Goal: Find specific page/section: Find specific page/section

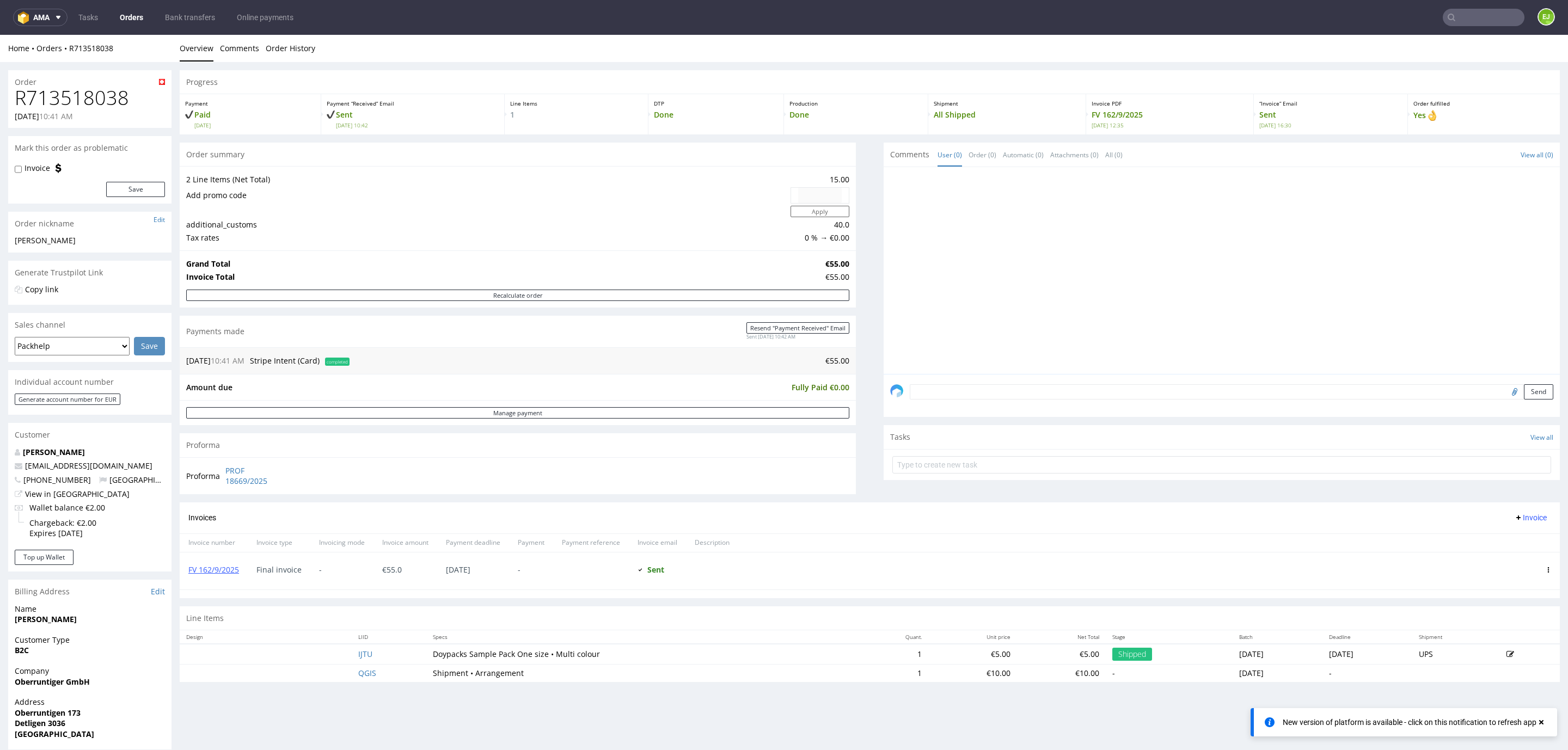
scroll to position [34, 0]
click at [1481, 23] on input "text" at bounding box center [1483, 18] width 82 height 18
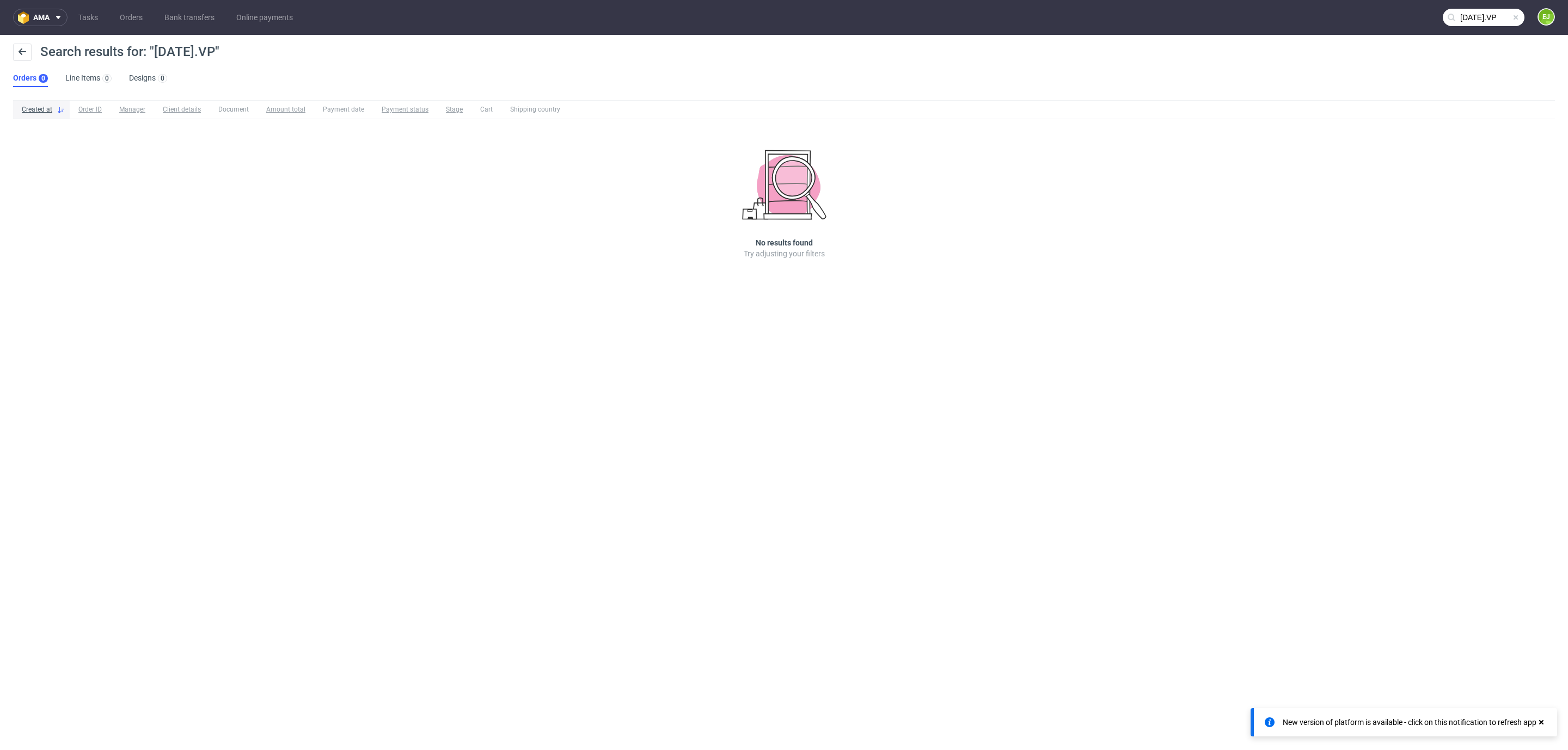
click at [1498, 14] on input "[DATE].VP" at bounding box center [1483, 18] width 82 height 18
click at [1498, 14] on input "[DATE].VP" at bounding box center [1418, 18] width 214 height 18
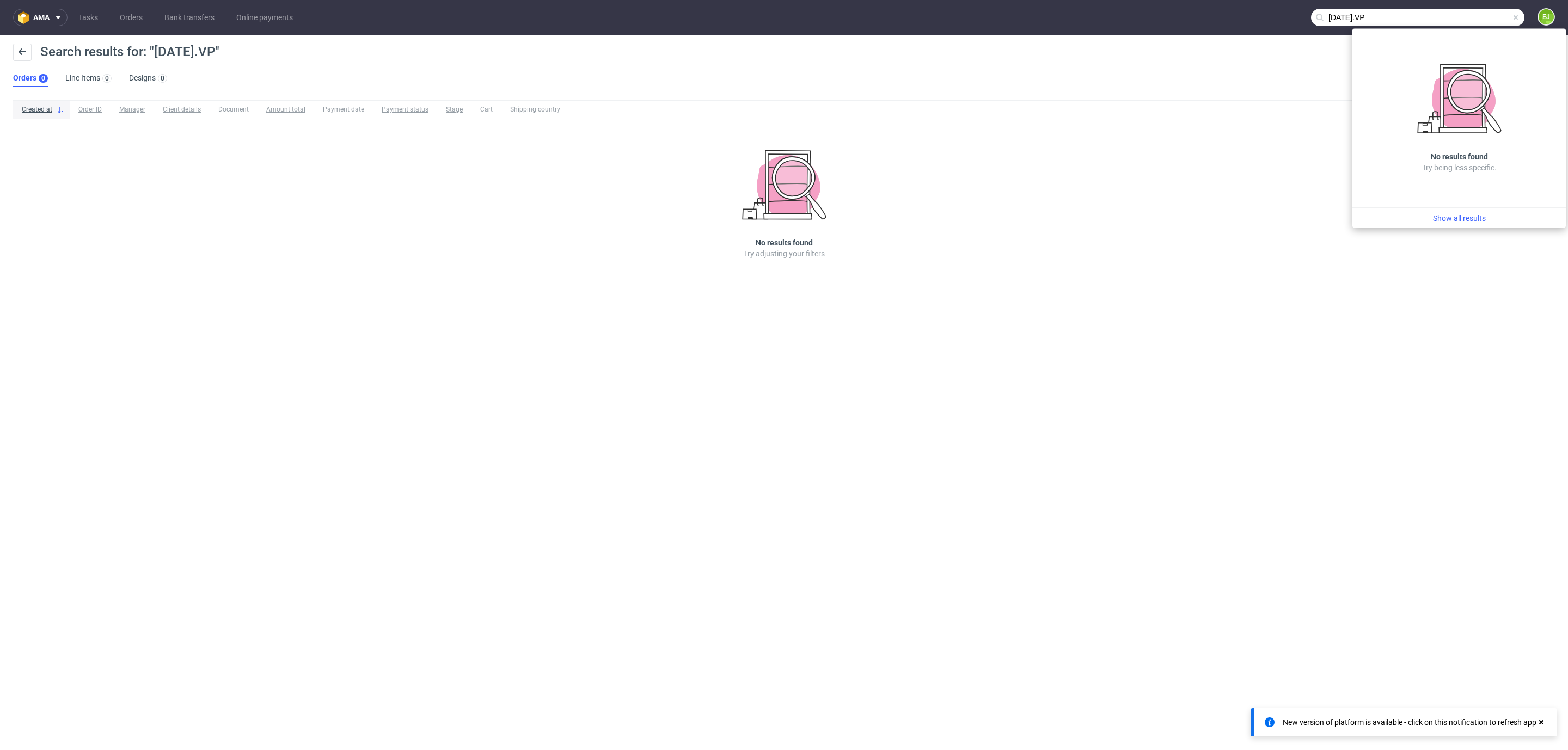
paste input "R512888769"
type input "R512888769"
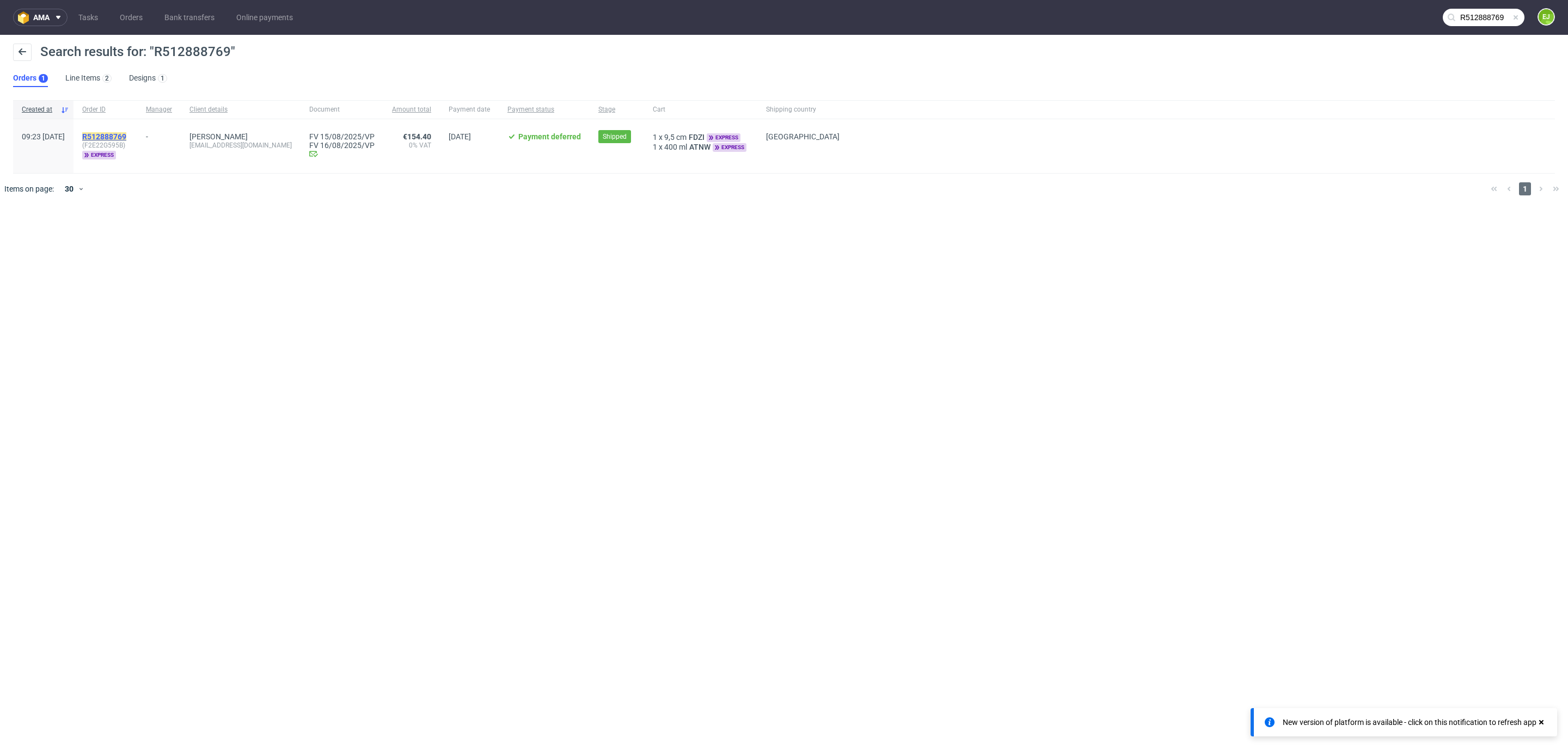
click at [126, 135] on mark "R512888769" at bounding box center [104, 136] width 44 height 9
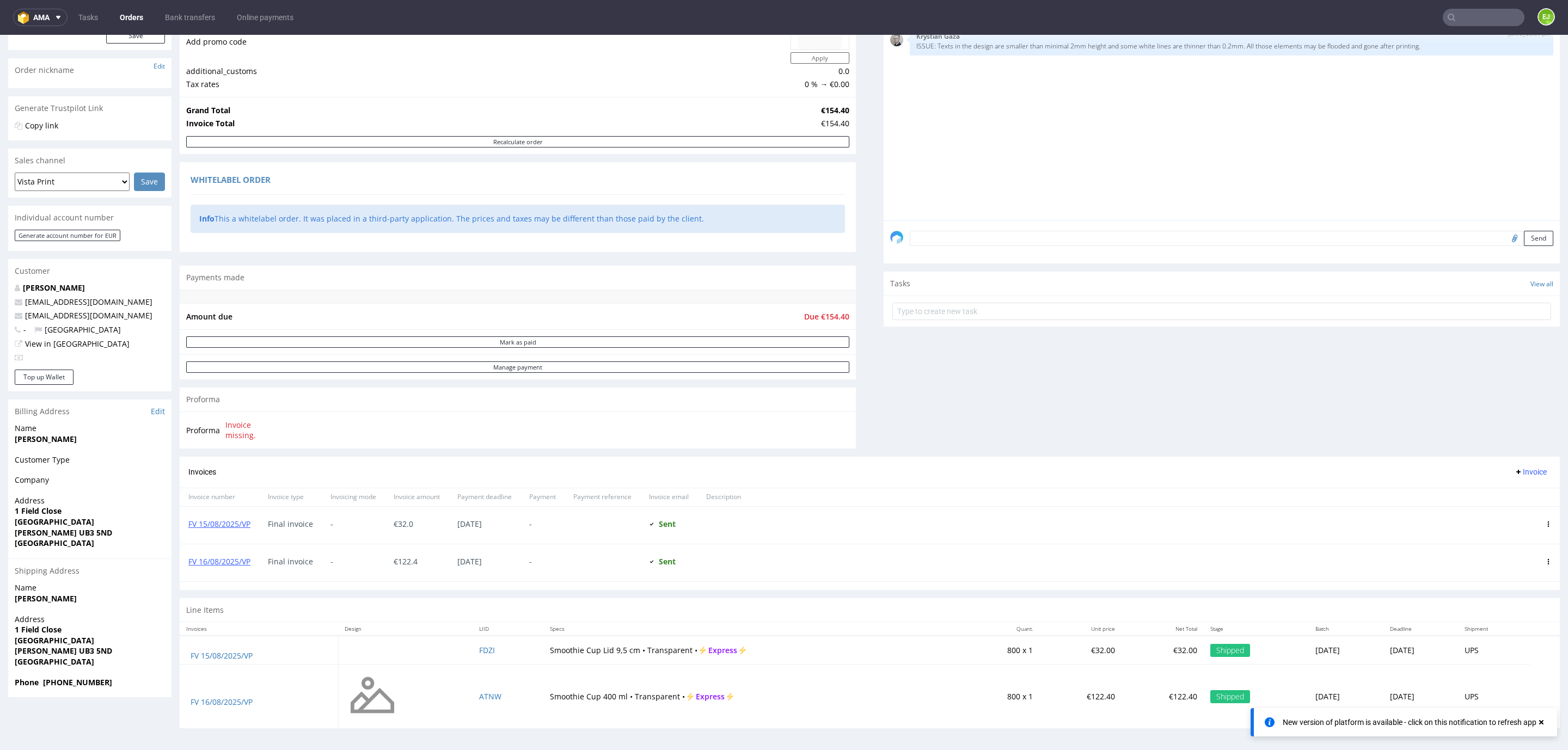
scroll to position [2, 0]
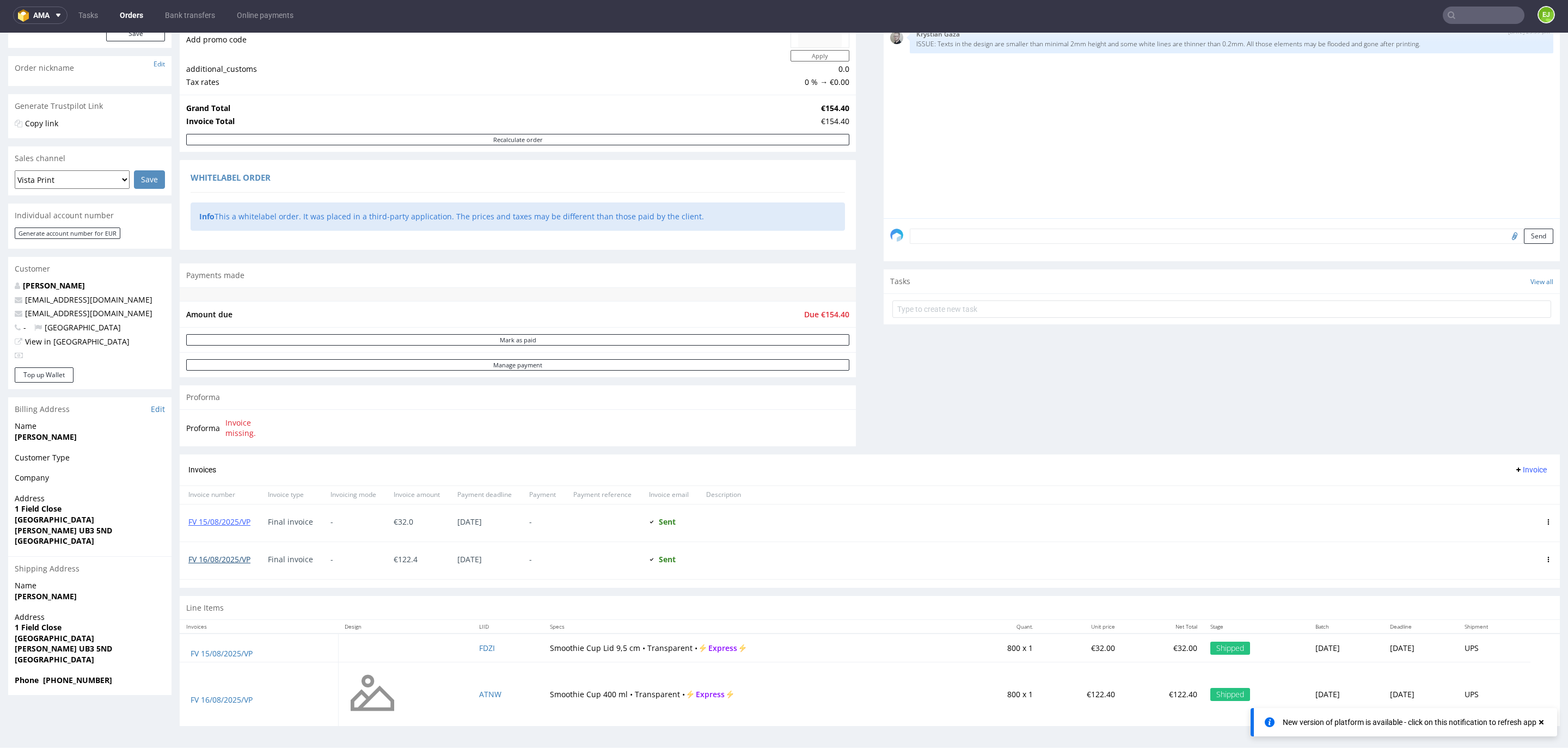
click at [239, 559] on link "FV 16/08/2025/VP" at bounding box center [219, 559] width 62 height 10
click at [1471, 4] on nav "ama Tasks Orders Bank transfers Online payments EJ" at bounding box center [784, 15] width 1568 height 35
click at [1461, 16] on input "text" at bounding box center [1483, 15] width 82 height 18
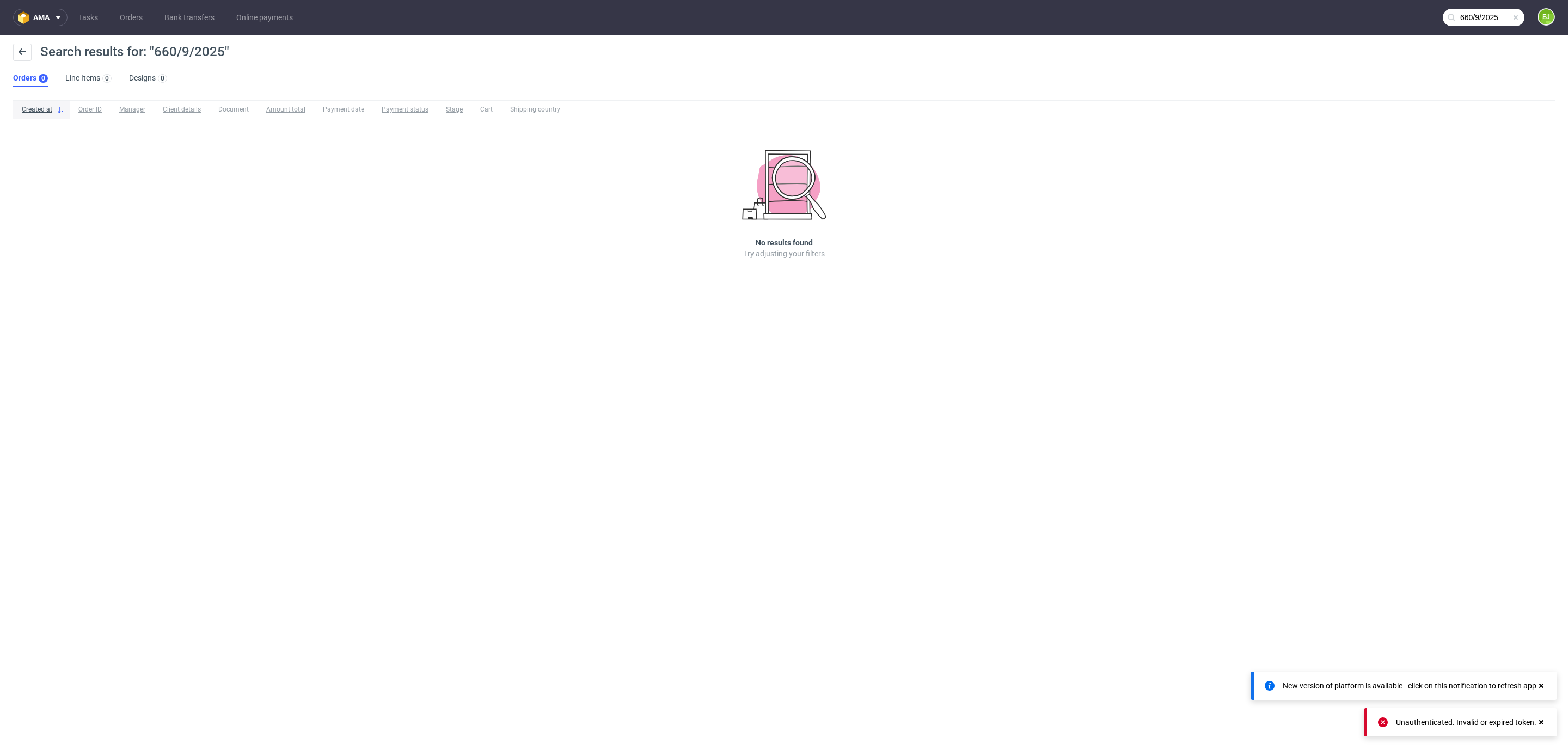
click at [1470, 25] on input "660/9/2025" at bounding box center [1483, 18] width 82 height 18
click at [1485, 21] on input "660/8/2025" at bounding box center [1483, 18] width 82 height 18
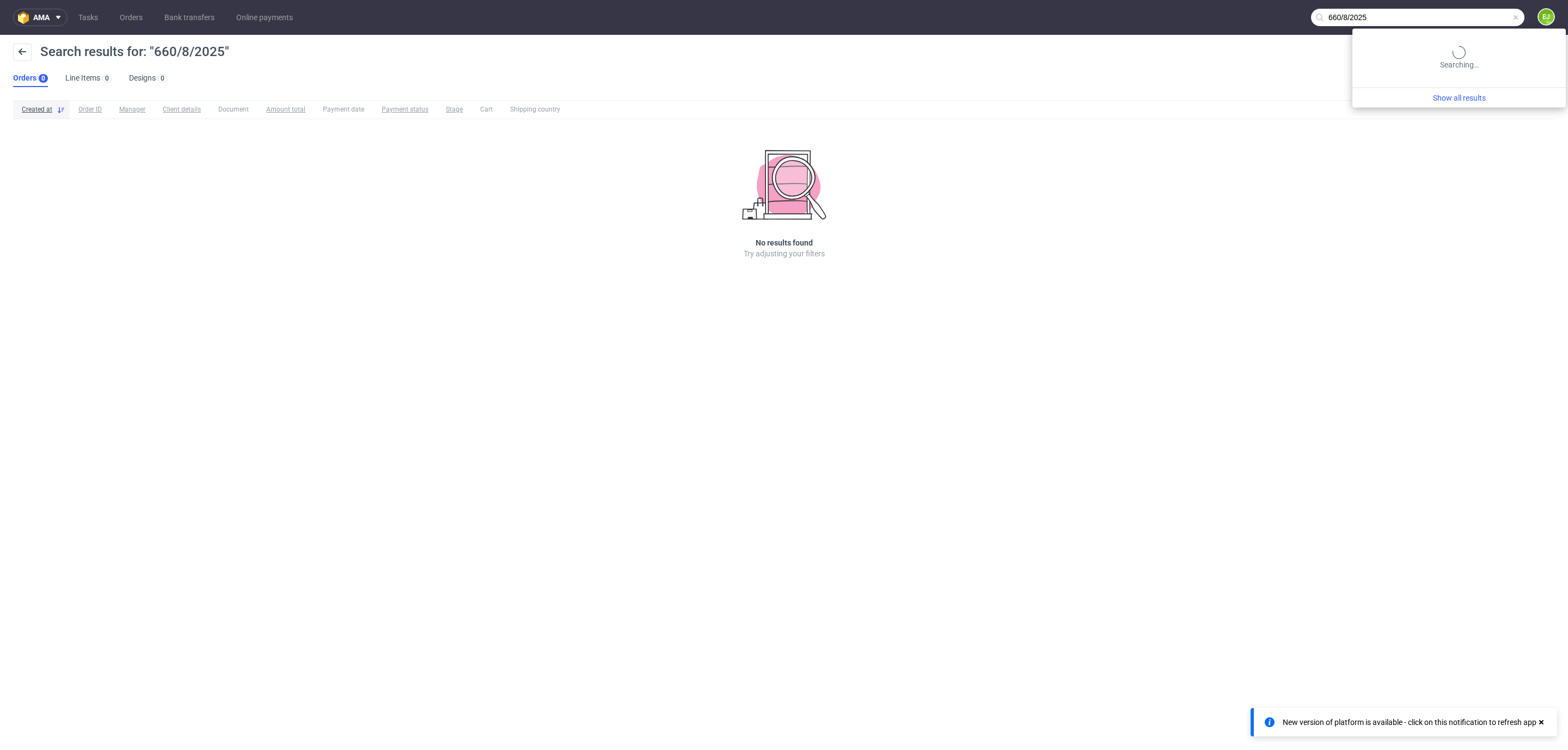
click at [1485, 21] on input "660/8/2025" at bounding box center [1418, 18] width 214 height 18
click at [1466, 18] on input "660/8/2025" at bounding box center [1418, 18] width 214 height 18
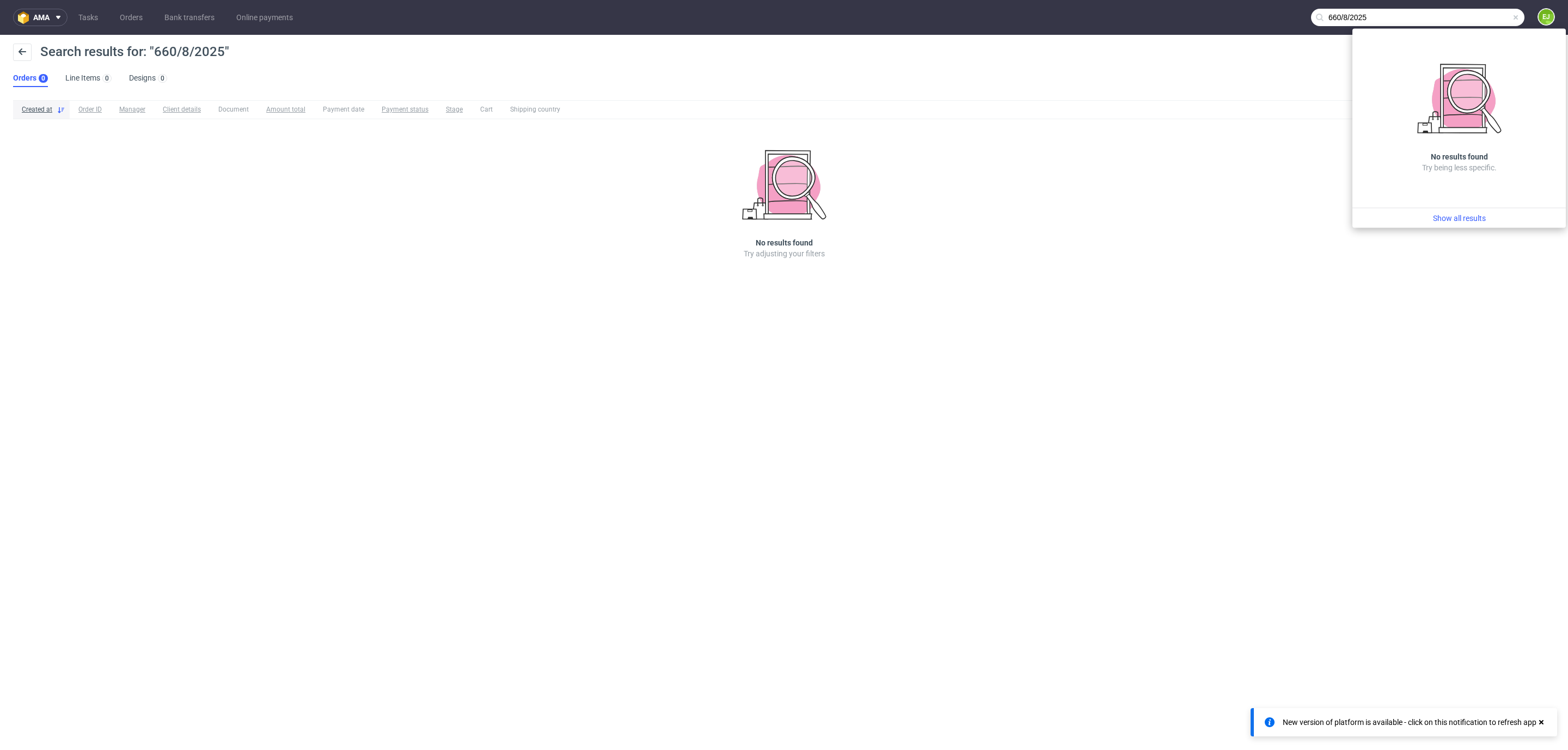
paste input "R5675395"
type input "R567539525"
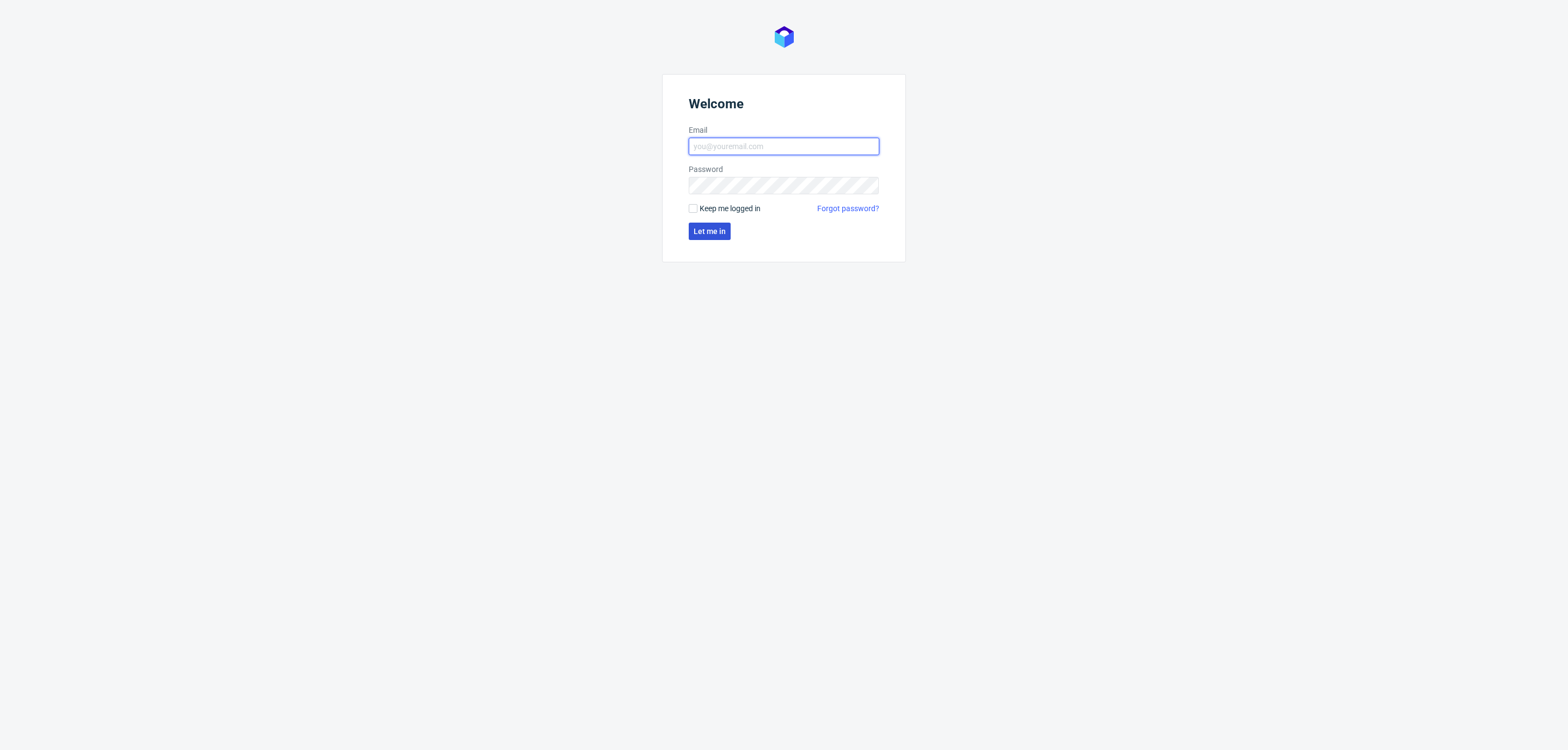
type input "[EMAIL_ADDRESS][DOMAIN_NAME]"
click at [697, 230] on span "Let me in" at bounding box center [709, 231] width 32 height 8
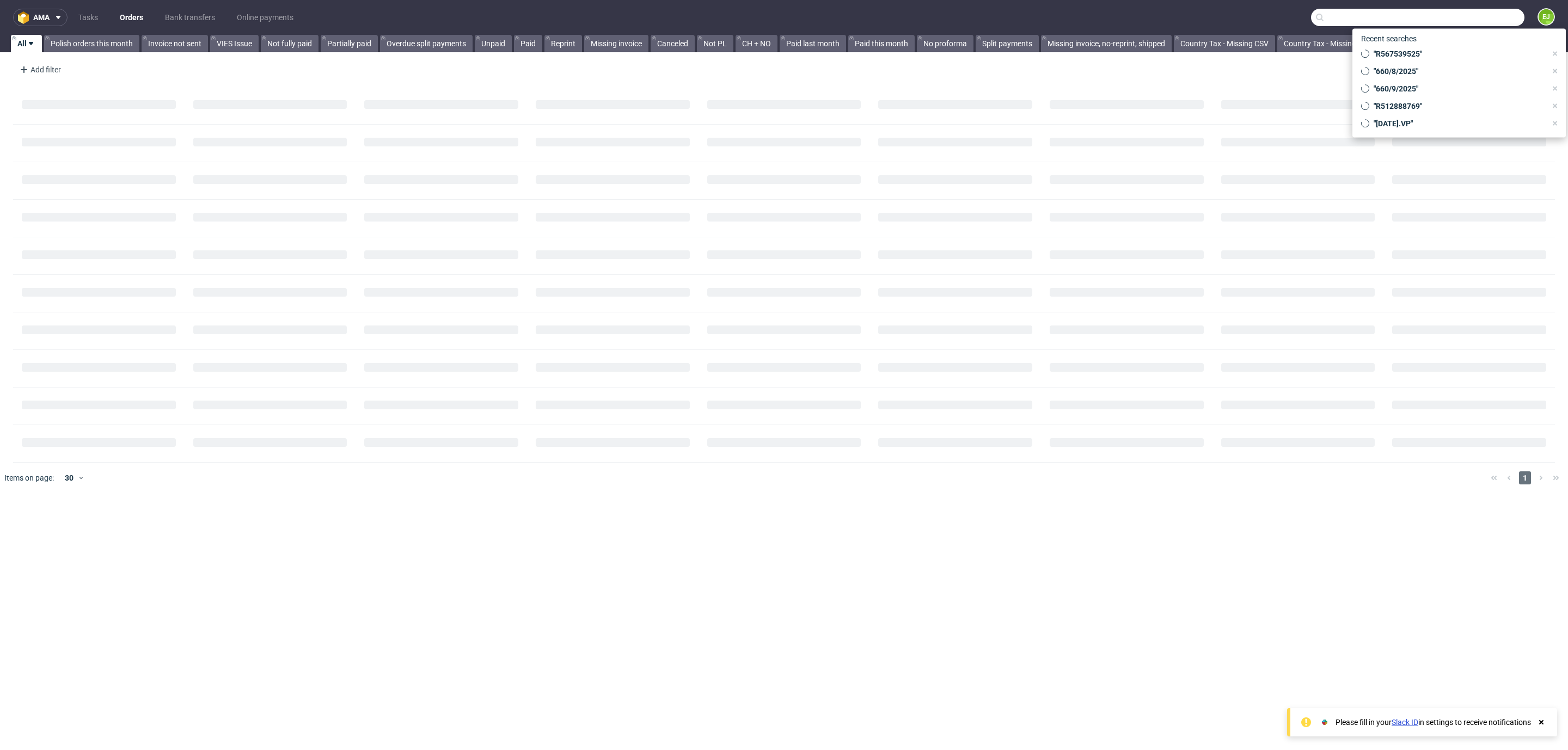
click at [1450, 14] on input "text" at bounding box center [1418, 18] width 214 height 18
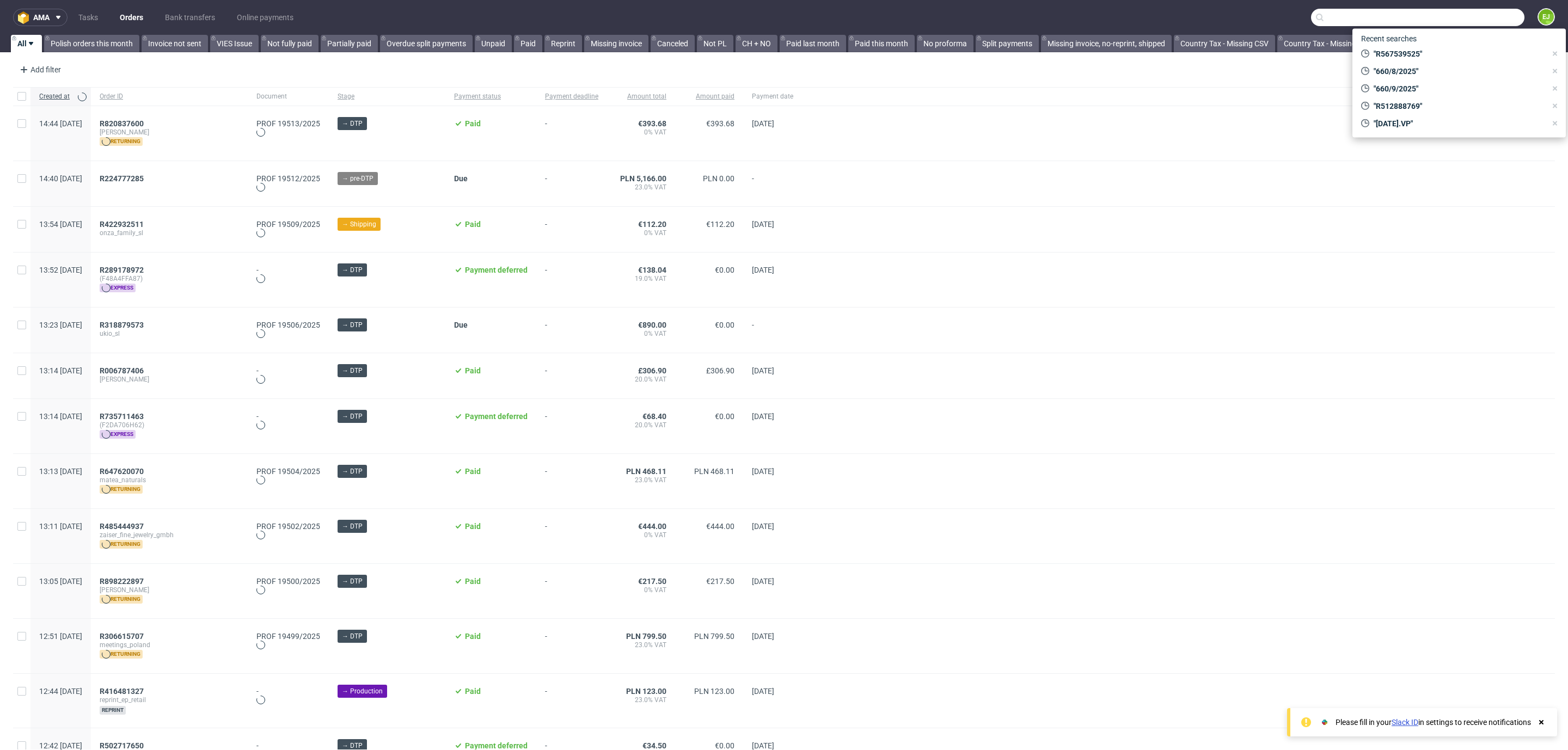
paste input "R567539525"
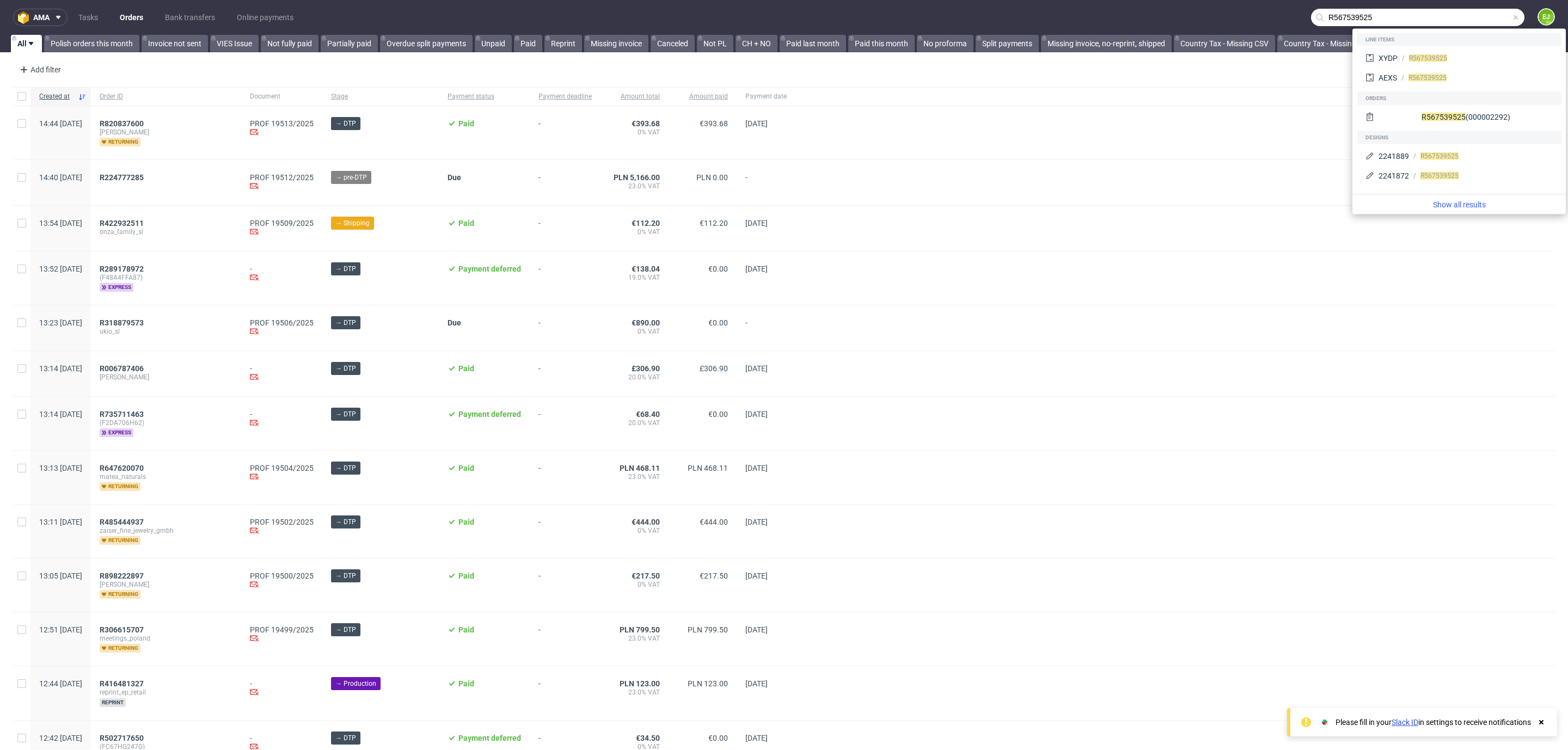
type input "R567539525"
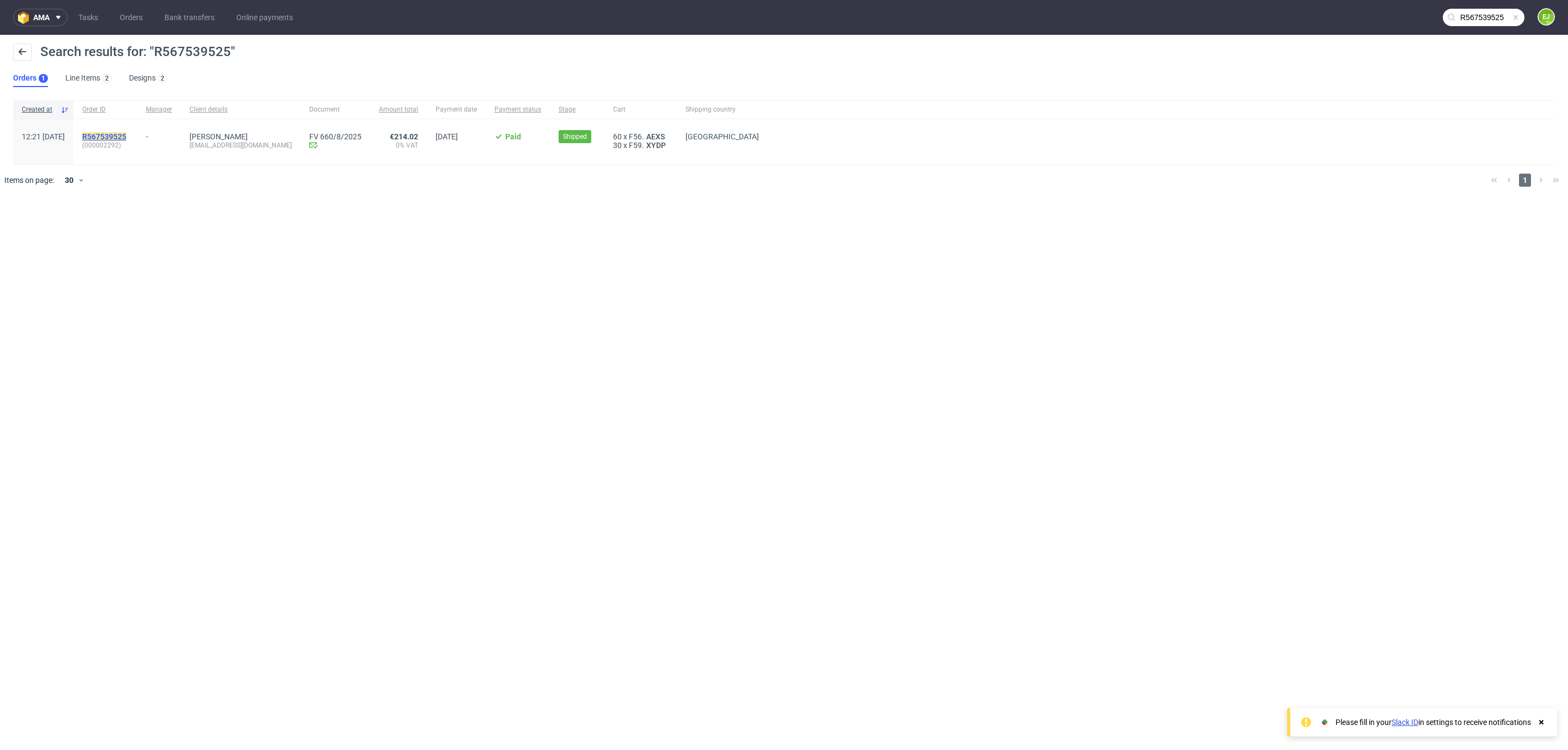
click at [126, 135] on mark "R567539525" at bounding box center [104, 136] width 44 height 9
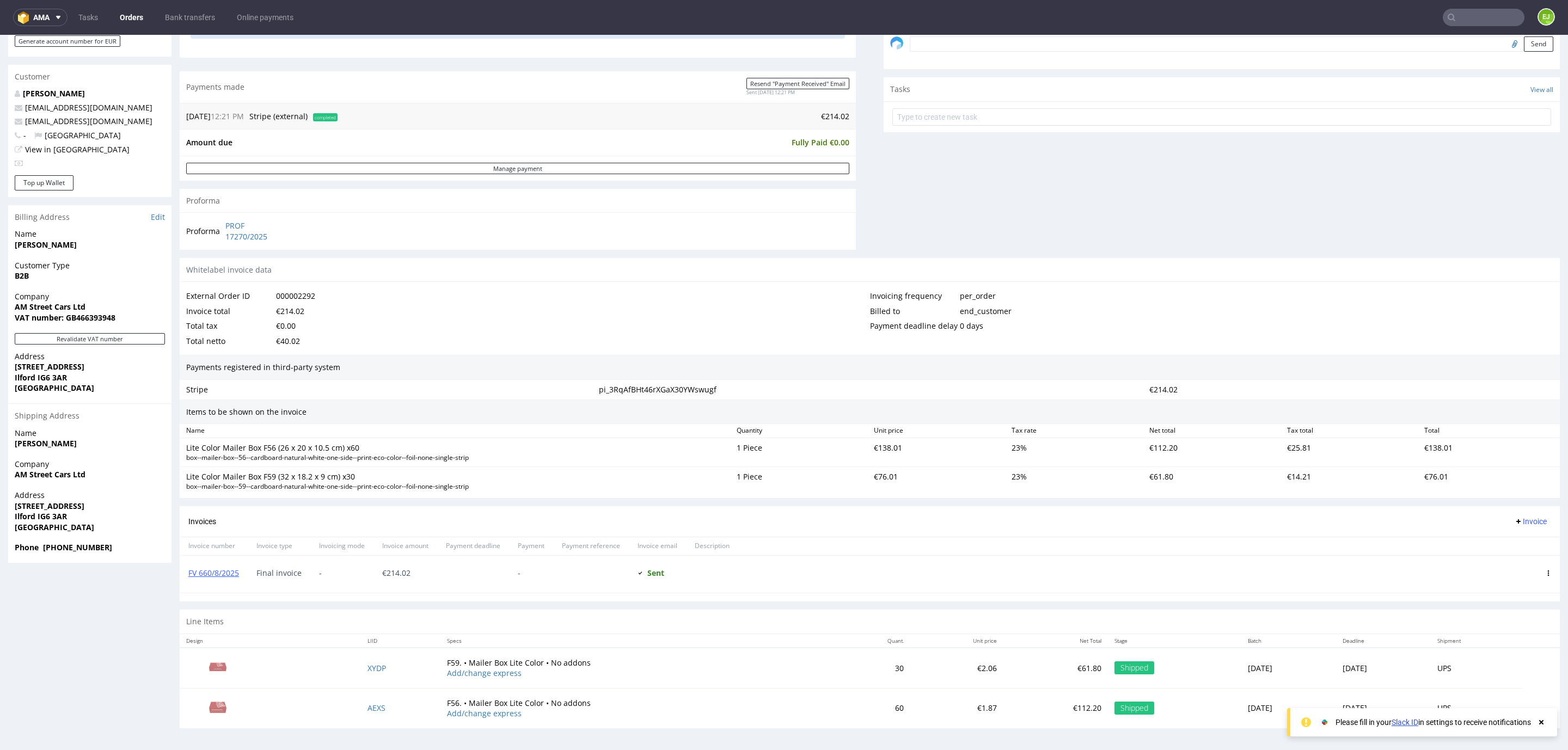
scroll to position [2, 0]
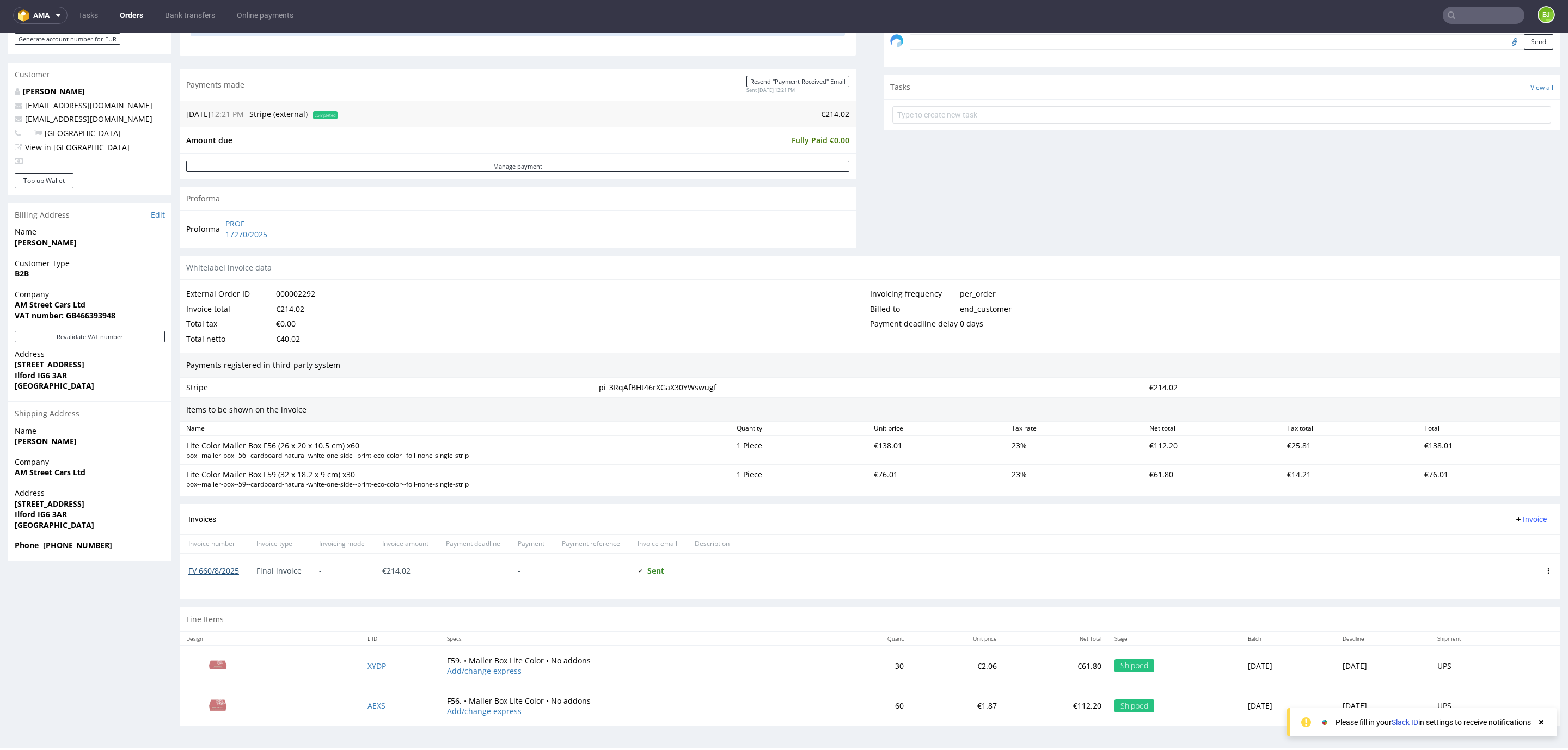
click at [219, 574] on link "FV 660/8/2025" at bounding box center [214, 571] width 51 height 10
